Goal: Find specific page/section: Find specific page/section

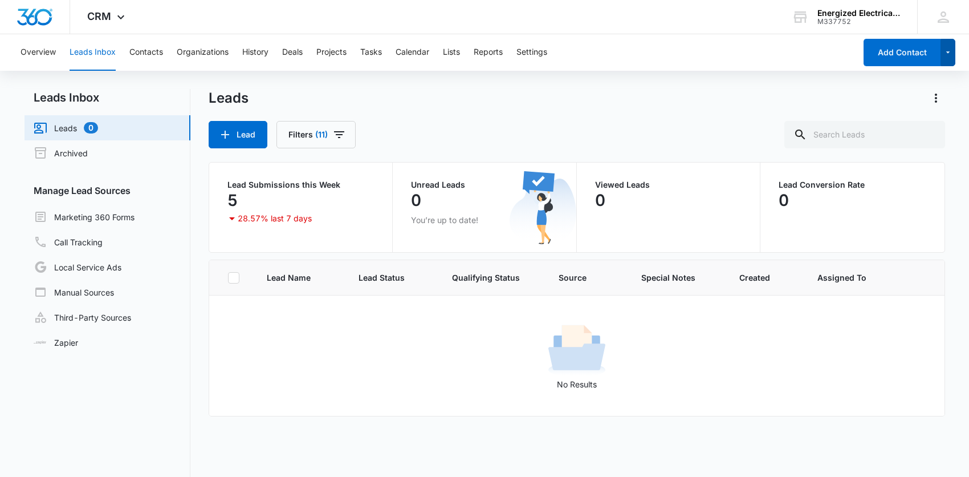
click at [947, 53] on icon "button" at bounding box center [949, 53] width 10 height 14
click at [50, 22] on img "Dashboard" at bounding box center [35, 17] width 36 height 17
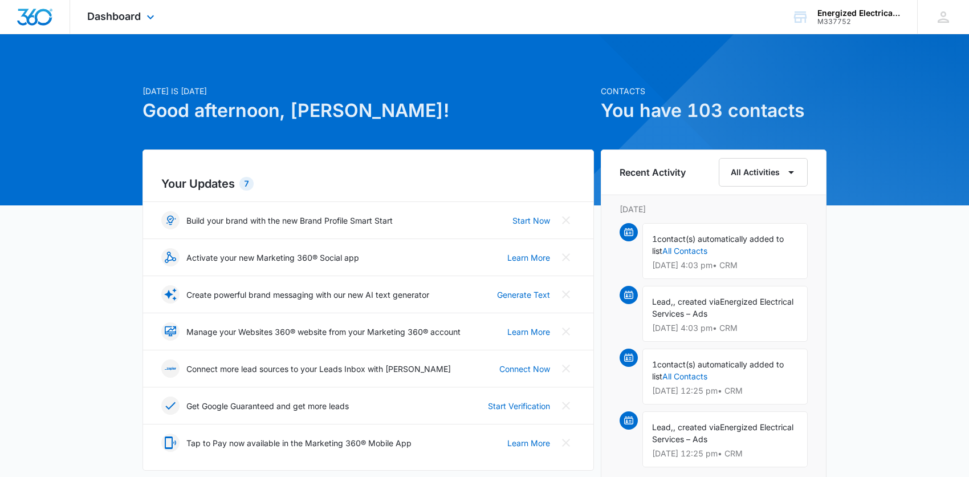
click at [43, 21] on img "Dashboard" at bounding box center [35, 17] width 36 height 17
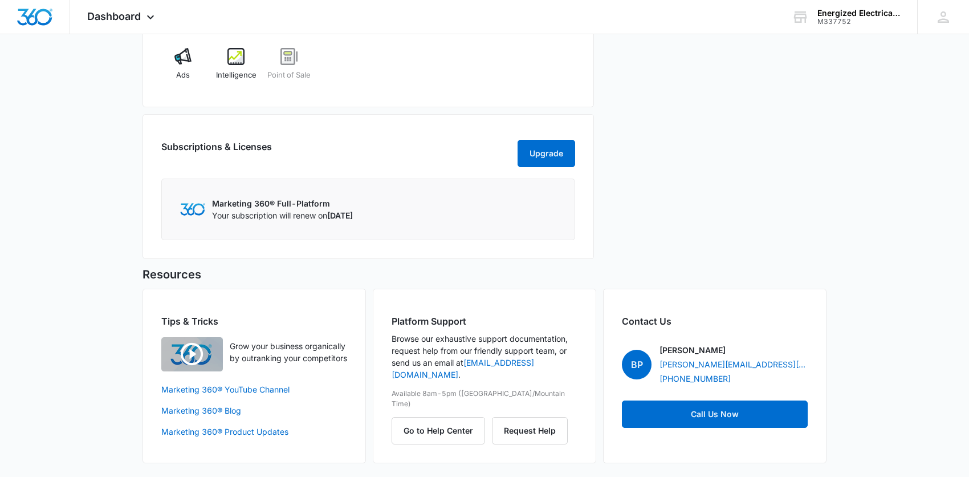
scroll to position [319, 0]
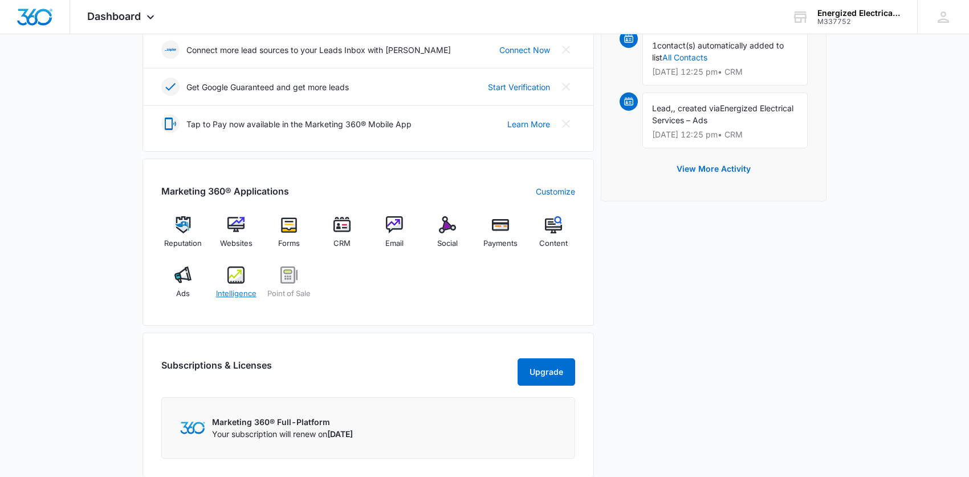
click at [234, 273] on img at bounding box center [236, 274] width 17 height 17
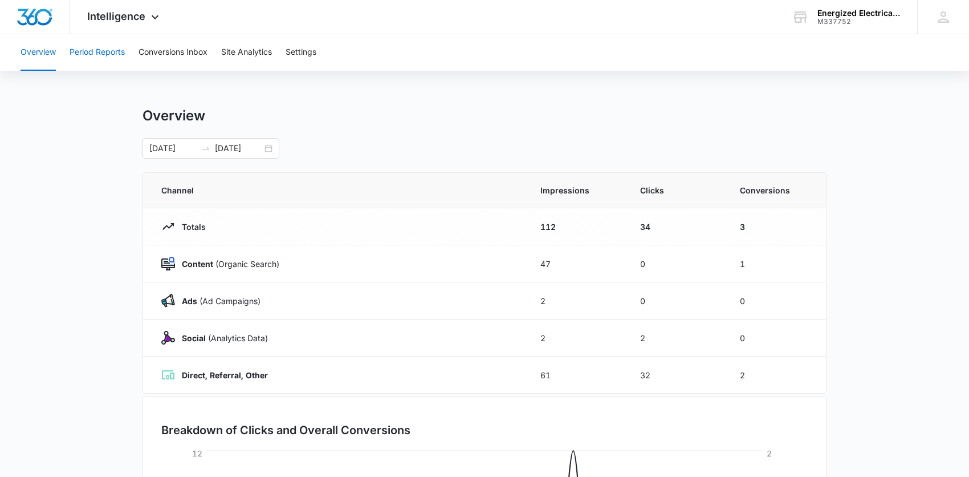
click at [109, 51] on button "Period Reports" at bounding box center [97, 52] width 55 height 36
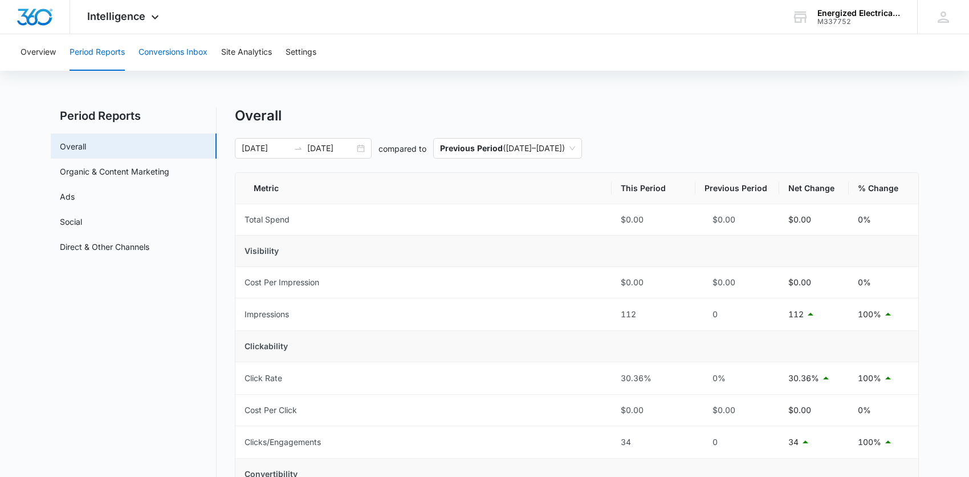
click at [156, 50] on button "Conversions Inbox" at bounding box center [173, 52] width 69 height 36
